Goal: Task Accomplishment & Management: Use online tool/utility

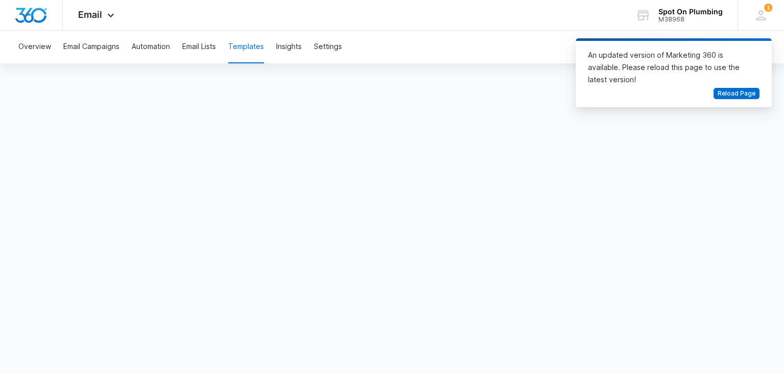
click at [641, 62] on div "An updated version of Marketing 360 is available. Please reload this page to us…" at bounding box center [667, 67] width 159 height 37
click at [589, 36] on div "Overview Email Campaigns Automation Email Lists Templates Insights Settings" at bounding box center [391, 47] width 759 height 33
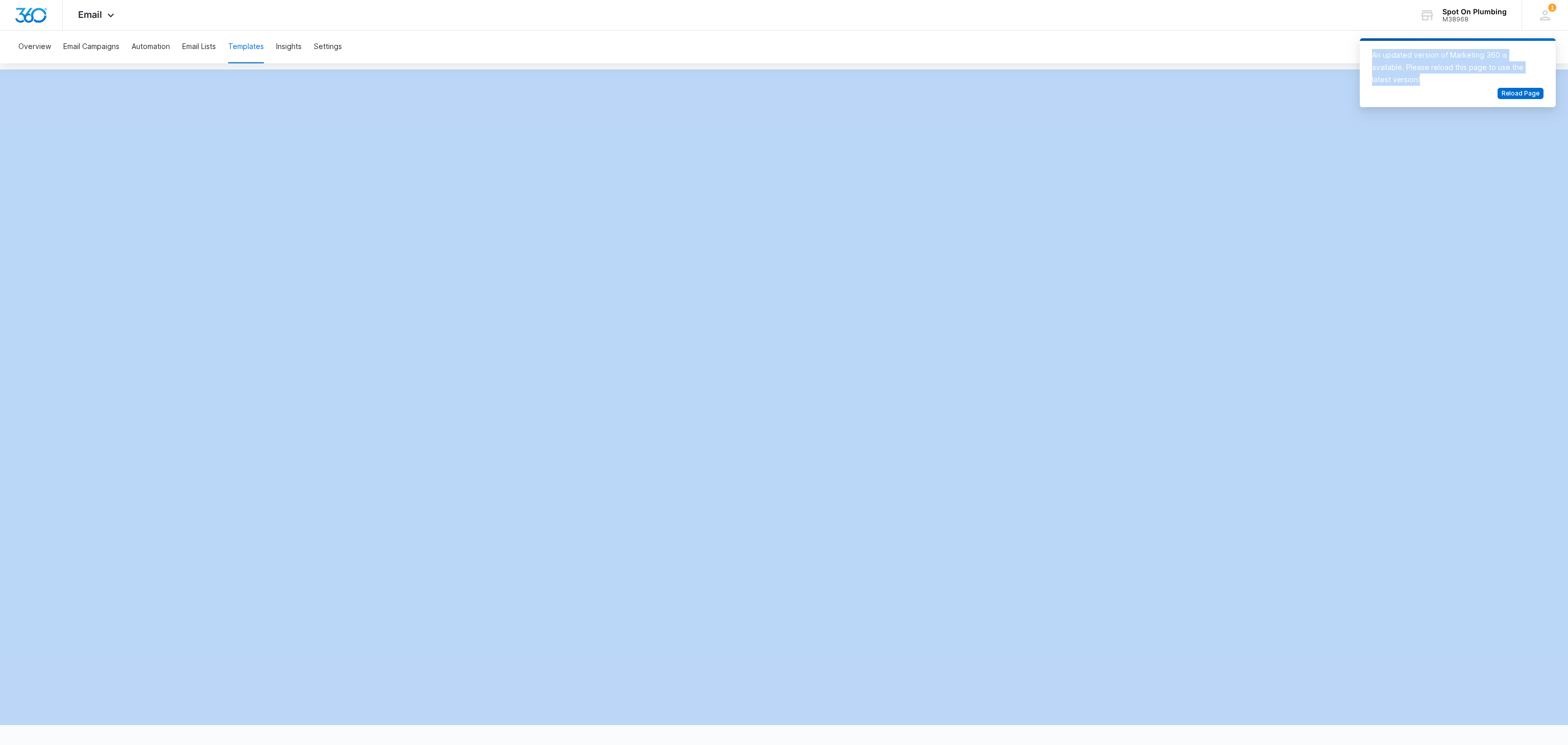
drag, startPoint x: 1518, startPoint y: 79, endPoint x: 1090, endPoint y: 56, distance: 428.3
click at [783, 56] on body "Email Apps Reputation Websites Forms CRM Email Social POS Content Ads Intellige…" at bounding box center [784, 372] width 1568 height 745
click at [783, 66] on div "Overview Email Campaigns Automation Email Lists Templates Insights Settings" at bounding box center [784, 377] width 1568 height 692
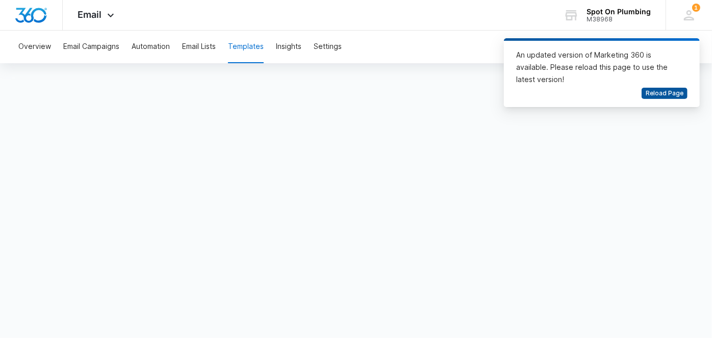
click at [660, 89] on span "Reload Page" at bounding box center [665, 94] width 38 height 10
click at [695, 76] on div "An updated version of Marketing 360 is available. Please reload this page to us…" at bounding box center [602, 72] width 196 height 69
click at [670, 73] on div "An updated version of Marketing 360 is available. Please reload this page to us…" at bounding box center [601, 68] width 171 height 39
click at [658, 73] on div "An updated version of Marketing 360 is available. Please reload this page to us…" at bounding box center [595, 67] width 159 height 37
click at [613, 67] on div "An updated version of Marketing 360 is available. Please reload this page to us…" at bounding box center [595, 67] width 159 height 37
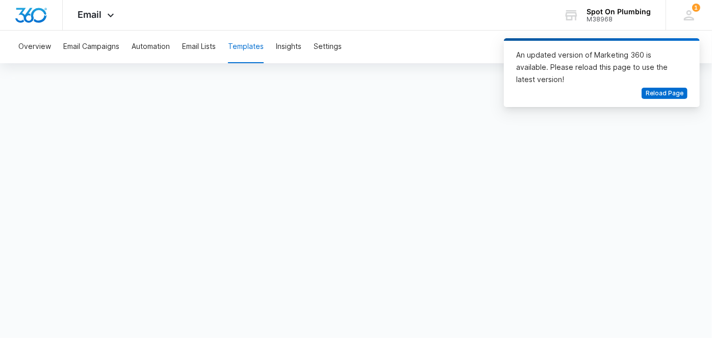
drag, startPoint x: 612, startPoint y: 67, endPoint x: 602, endPoint y: 68, distance: 10.3
click at [609, 67] on div "An updated version of Marketing 360 is available. Please reload this page to us…" at bounding box center [595, 67] width 159 height 37
drag, startPoint x: 575, startPoint y: 66, endPoint x: 597, endPoint y: 49, distance: 27.6
click at [575, 66] on div "An updated version of Marketing 360 is available. Please reload this page to us…" at bounding box center [595, 67] width 159 height 37
click at [597, 49] on div "An updated version of Marketing 360 is available. Please reload this page to us…" at bounding box center [595, 67] width 159 height 37
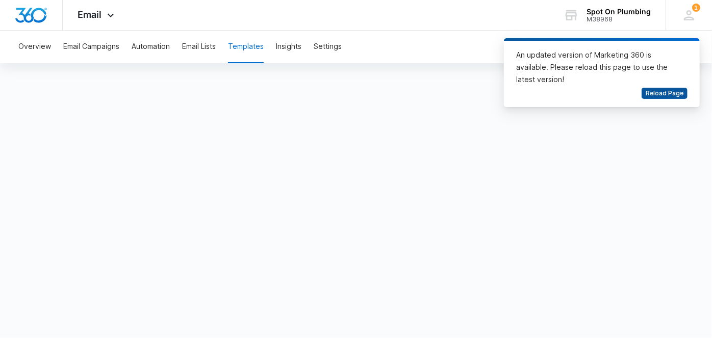
click at [658, 90] on span "Reload Page" at bounding box center [665, 94] width 38 height 10
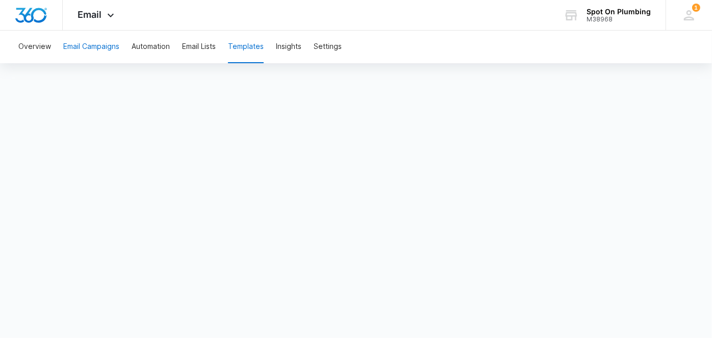
click at [107, 46] on button "Email Campaigns" at bounding box center [91, 47] width 56 height 33
click at [92, 51] on button "Email Campaigns" at bounding box center [91, 47] width 56 height 33
